Goal: Go to known website: Access a specific website the user already knows

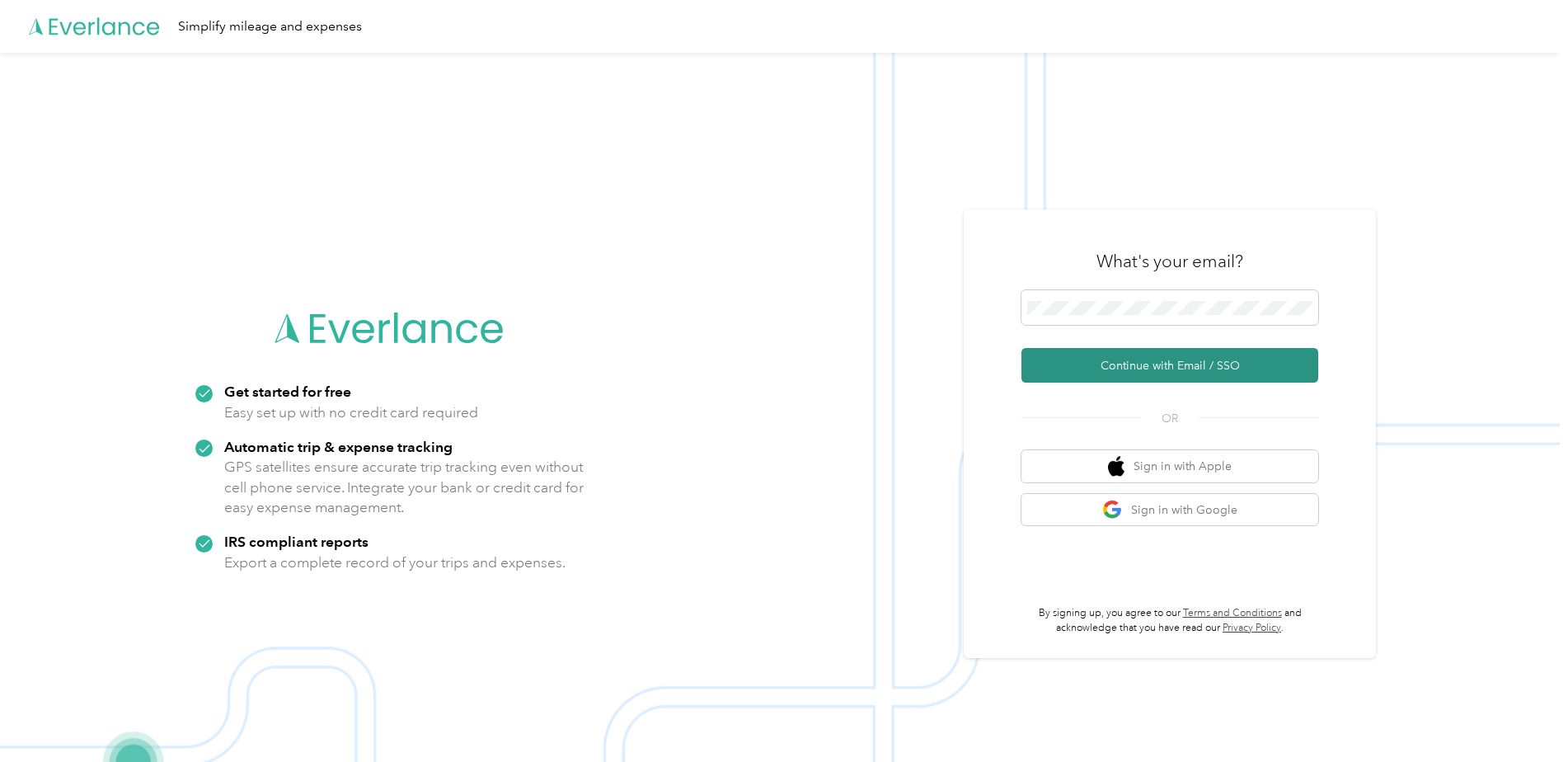
click at [1169, 362] on button "Continue with Email / SSO" at bounding box center [1170, 365] width 297 height 35
